Goal: Check status: Check status

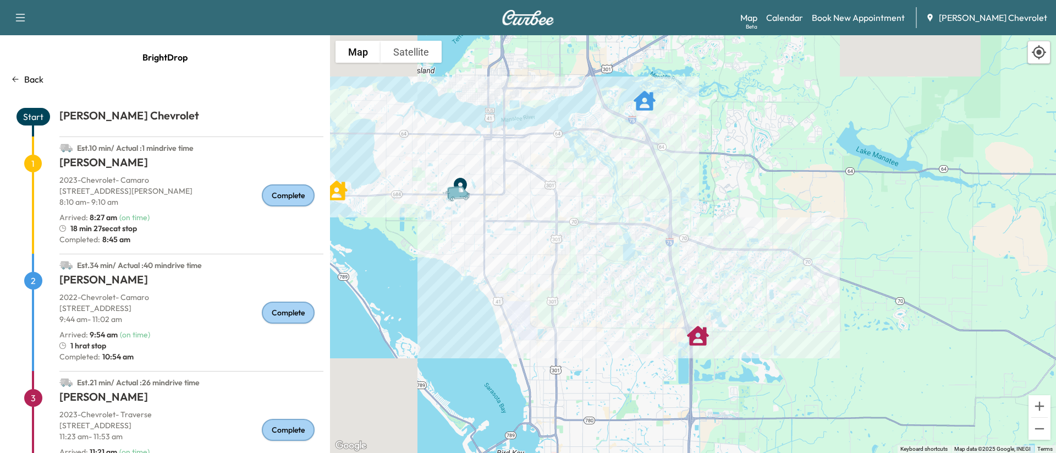
click at [34, 75] on p "Back" at bounding box center [33, 79] width 19 height 13
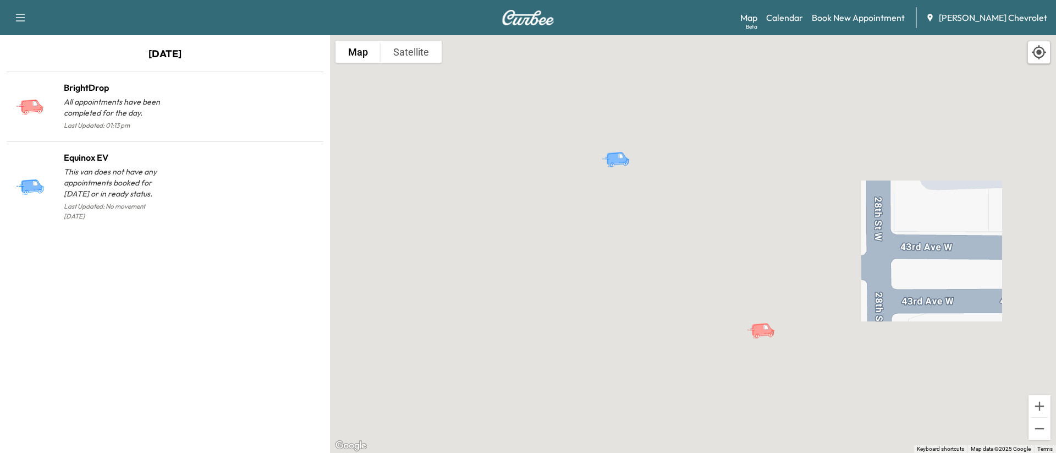
click at [803, 20] on link "Calendar" at bounding box center [784, 17] width 37 height 13
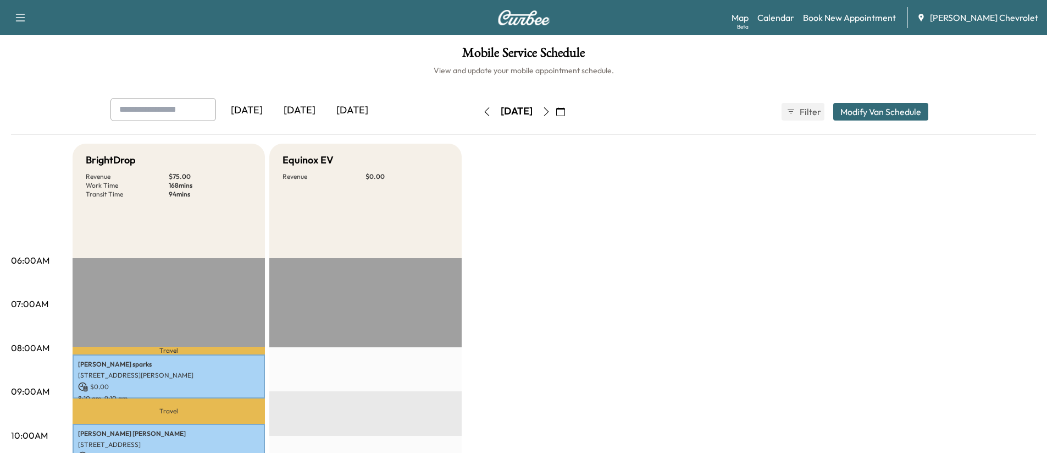
click at [308, 109] on div "[DATE]" at bounding box center [299, 110] width 53 height 25
click at [349, 108] on div "[DATE]" at bounding box center [352, 110] width 53 height 25
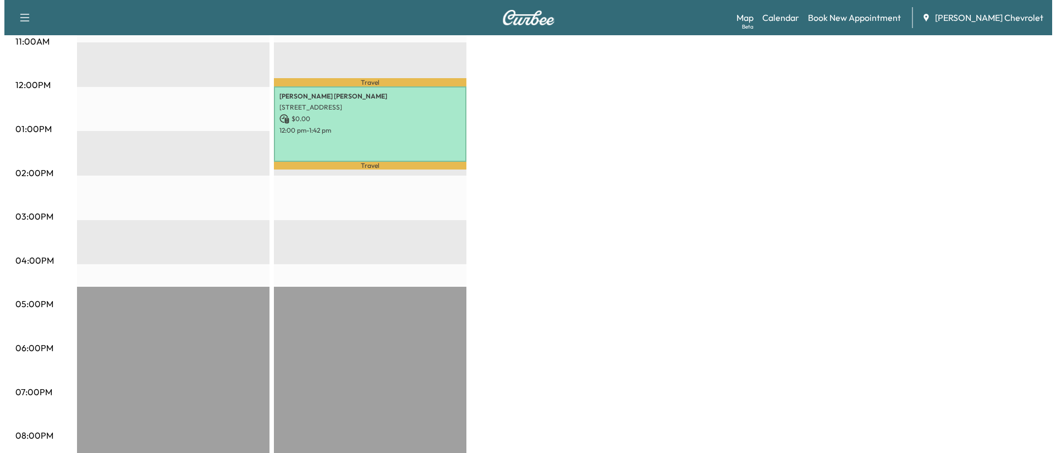
scroll to position [440, 0]
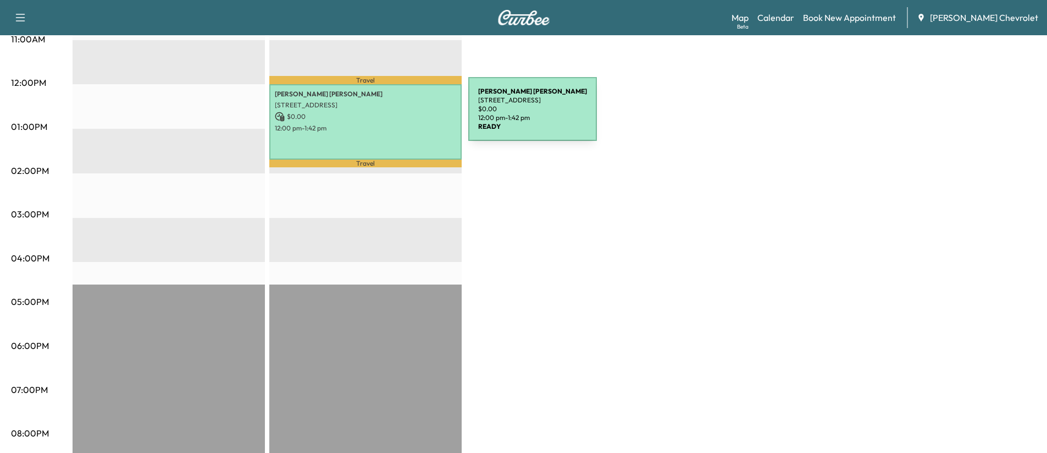
click at [386, 115] on p "$ 0.00" at bounding box center [365, 117] width 181 height 10
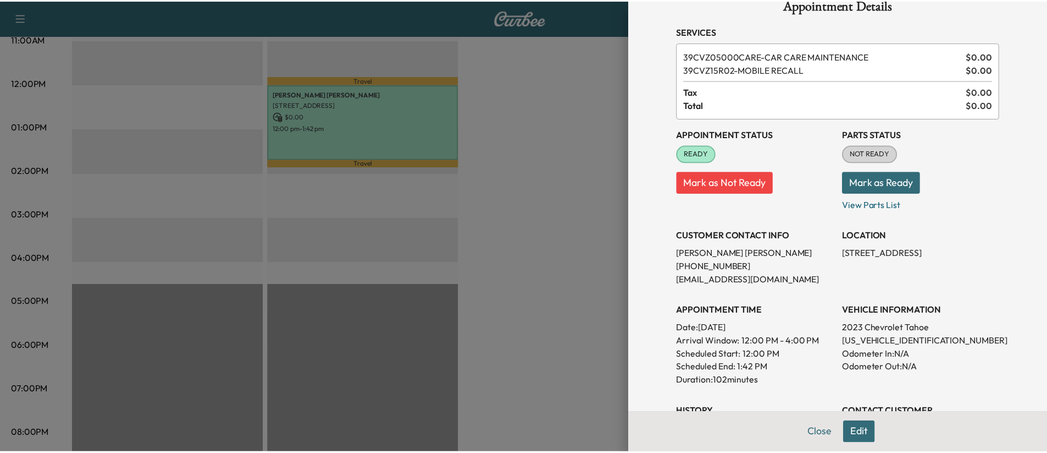
scroll to position [0, 0]
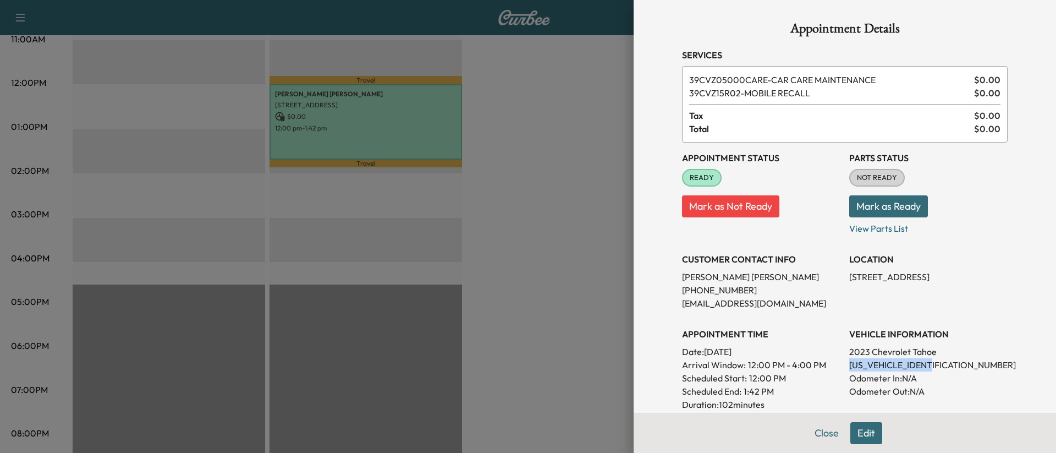
drag, startPoint x: 842, startPoint y: 365, endPoint x: 926, endPoint y: 363, distance: 84.7
click at [926, 363] on p "[US_VEHICLE_IDENTIFICATION_NUMBER]" at bounding box center [928, 364] width 158 height 13
copy p "[US_VEHICLE_IDENTIFICATION_NUMBER]"
click at [530, 142] on div at bounding box center [528, 226] width 1056 height 453
